Goal: Information Seeking & Learning: Learn about a topic

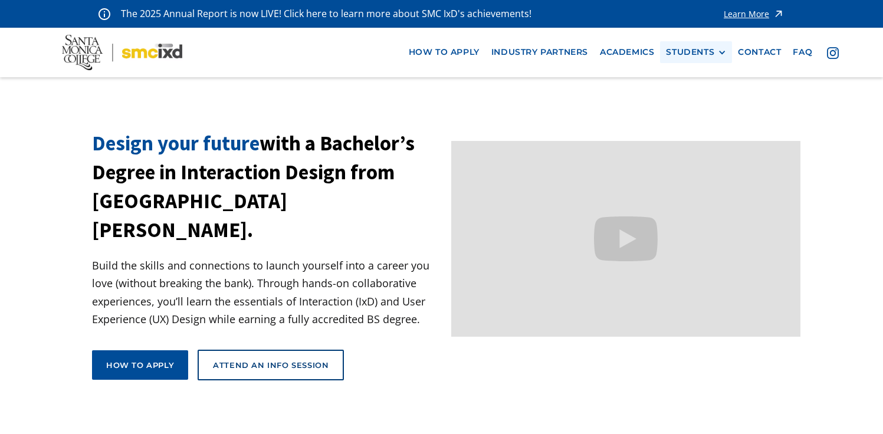
click at [709, 48] on div "STUDENTS" at bounding box center [690, 52] width 48 height 10
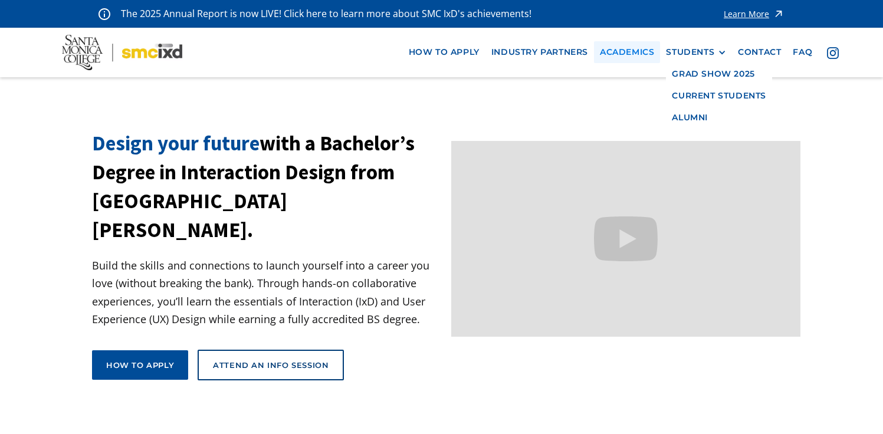
click at [615, 52] on link "Academics" at bounding box center [627, 52] width 66 height 22
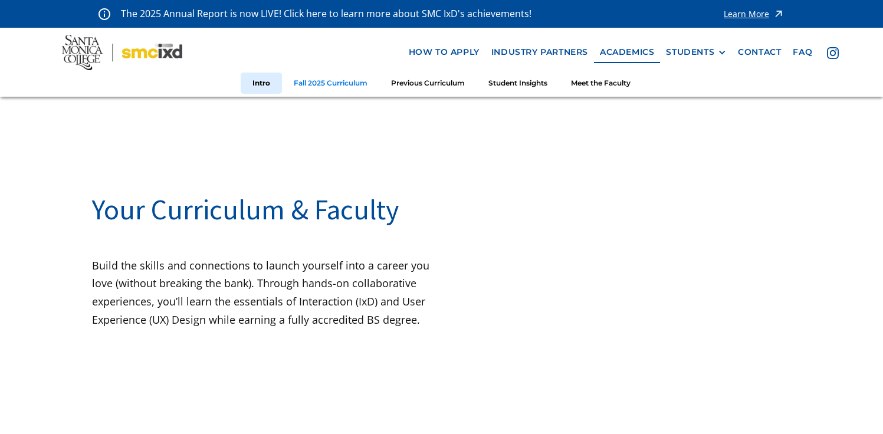
click at [345, 88] on link "Fall 2025 Curriculum" at bounding box center [330, 84] width 97 height 22
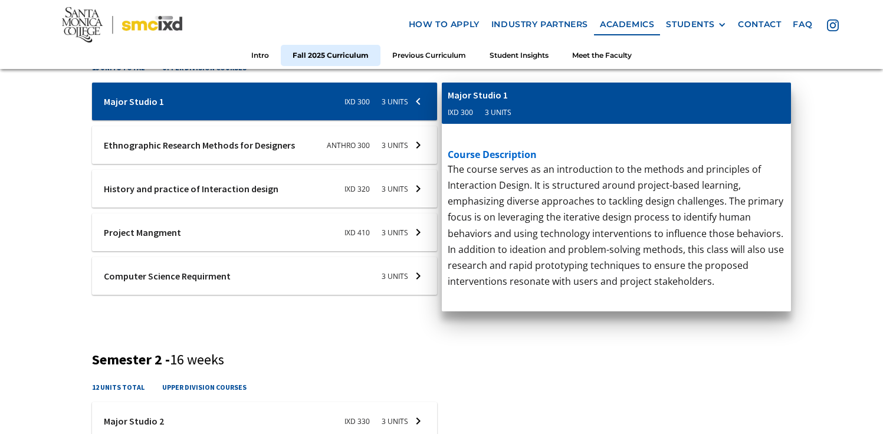
scroll to position [471, 0]
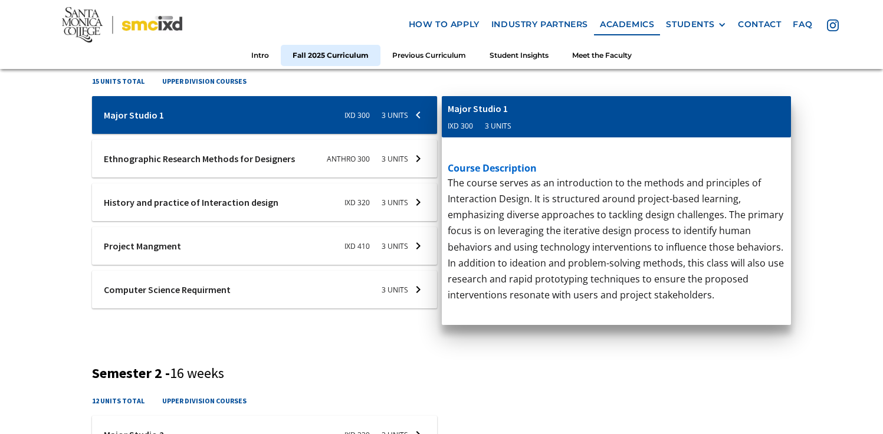
click at [420, 134] on div at bounding box center [264, 115] width 345 height 38
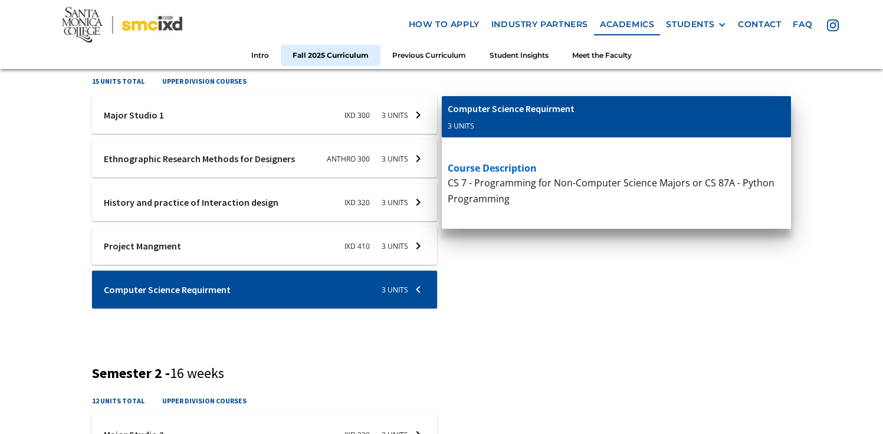
click at [412, 134] on div at bounding box center [264, 115] width 345 height 38
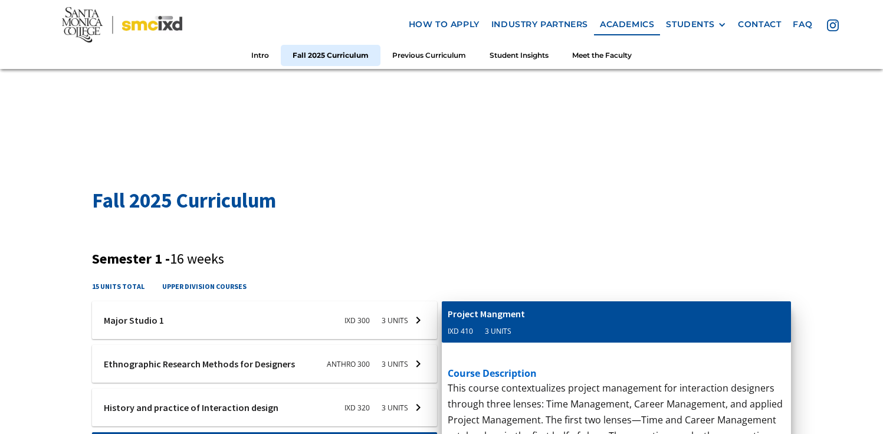
scroll to position [0, 0]
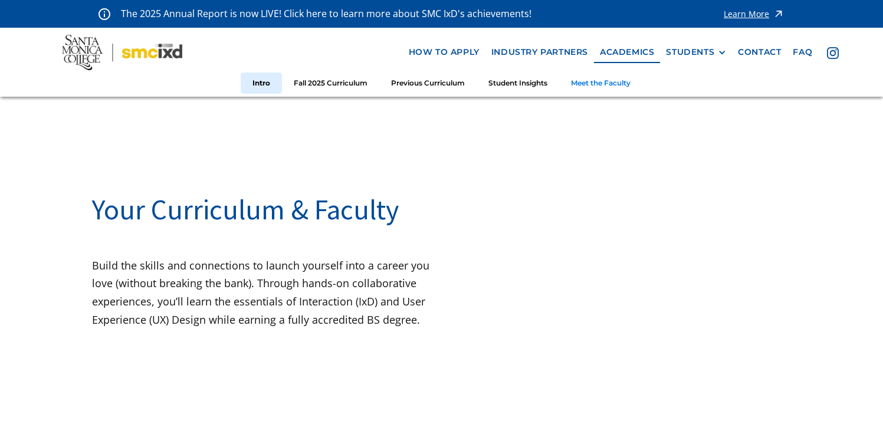
click at [626, 81] on link "Meet the Faculty" at bounding box center [600, 84] width 83 height 22
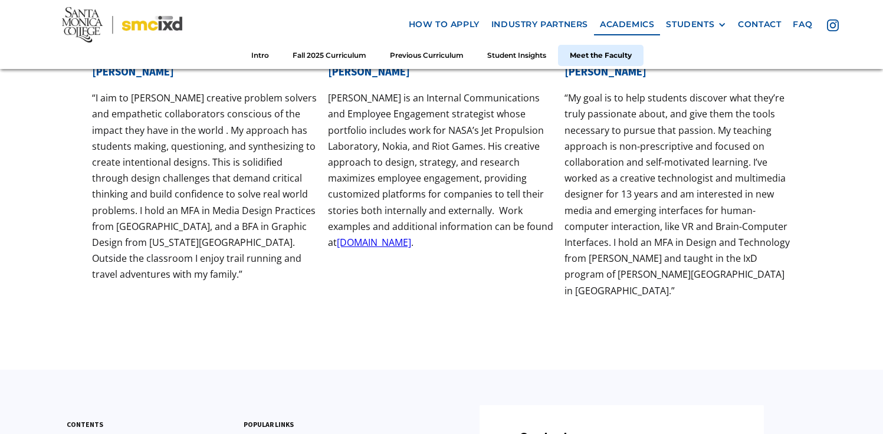
scroll to position [3936, 0]
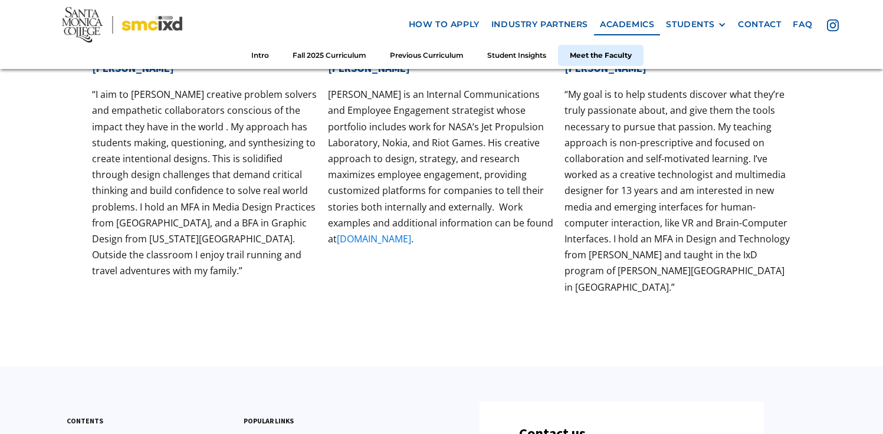
click at [405, 238] on link "[DOMAIN_NAME]" at bounding box center [374, 238] width 74 height 13
